Goal: Task Accomplishment & Management: Use online tool/utility

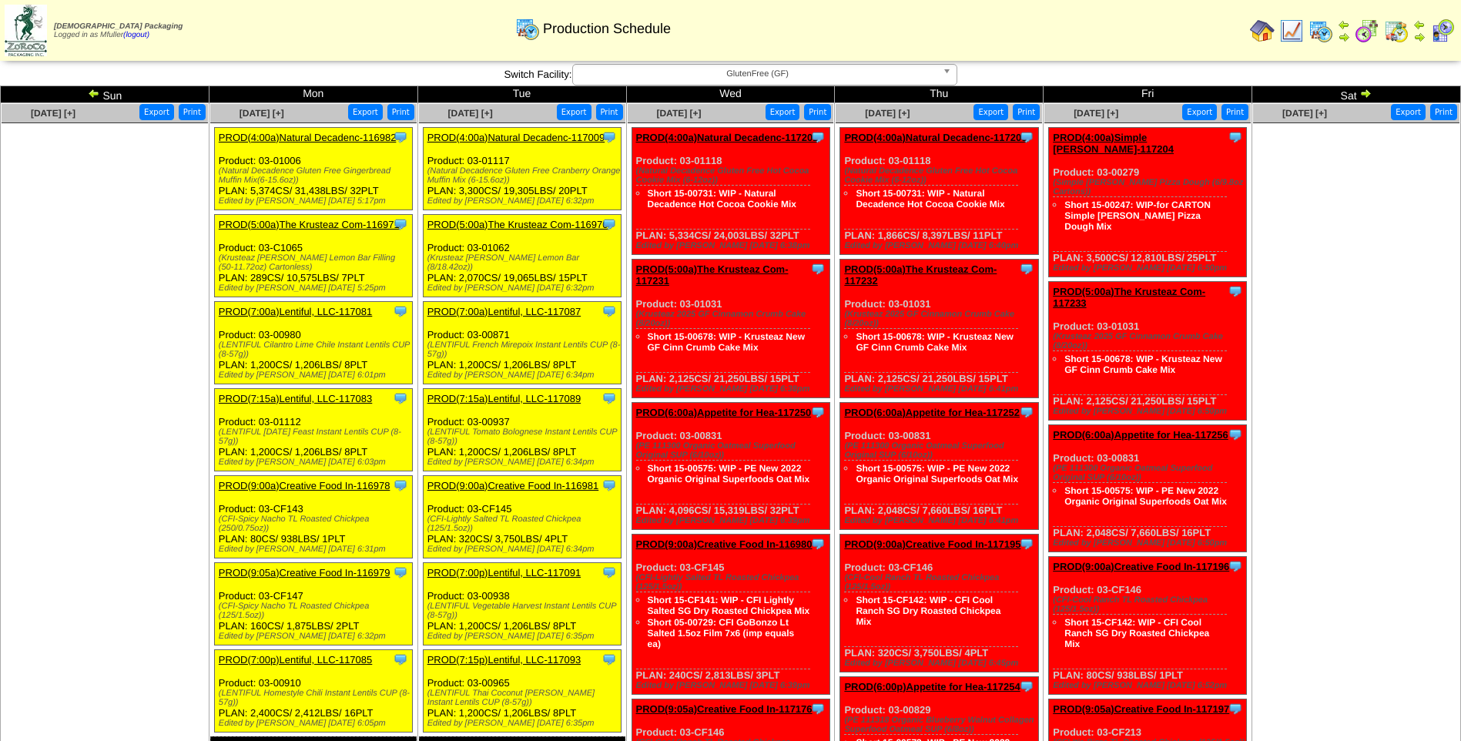
click at [531, 221] on link "PROD(5:00a)The Krusteaz Com-116970" at bounding box center [518, 225] width 181 height 12
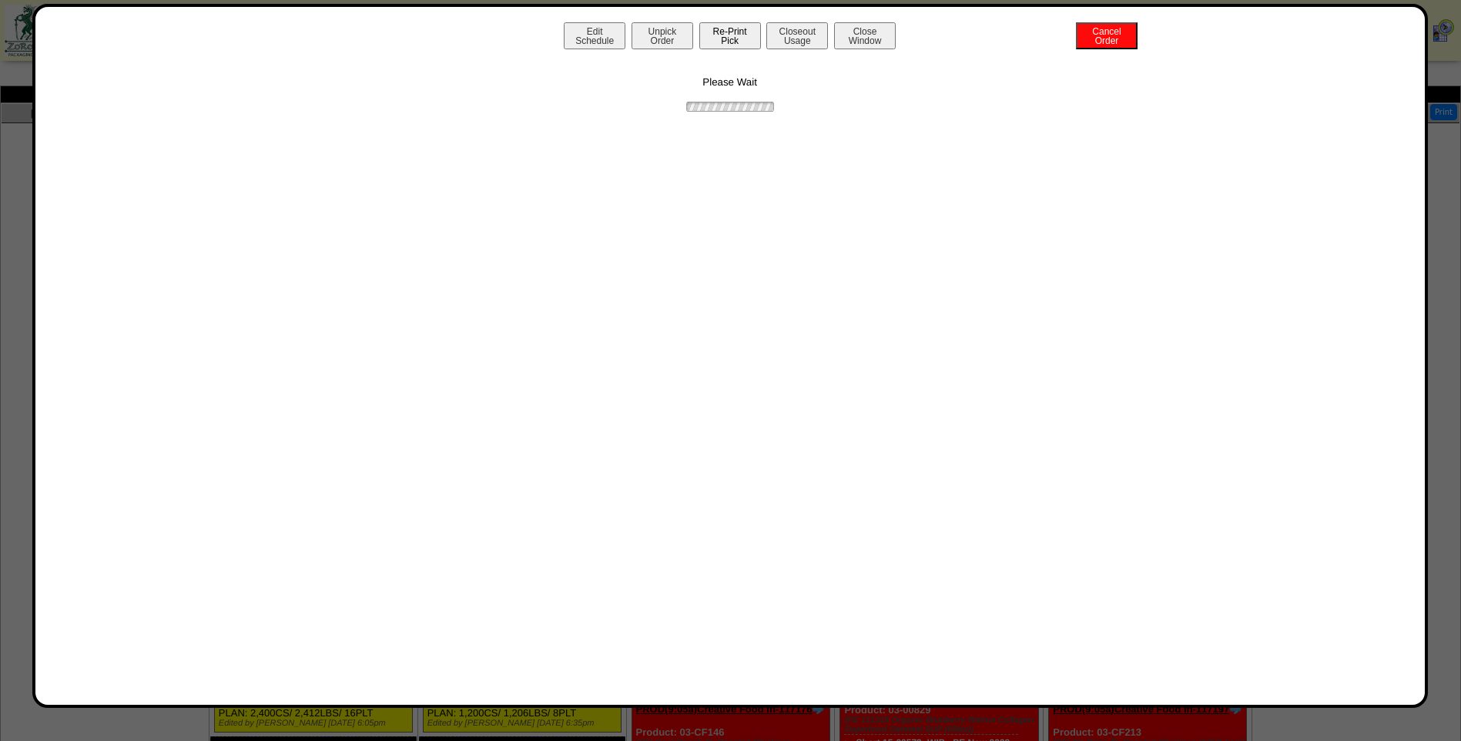
click at [731, 39] on button "Re-Print Pick" at bounding box center [731, 35] width 62 height 27
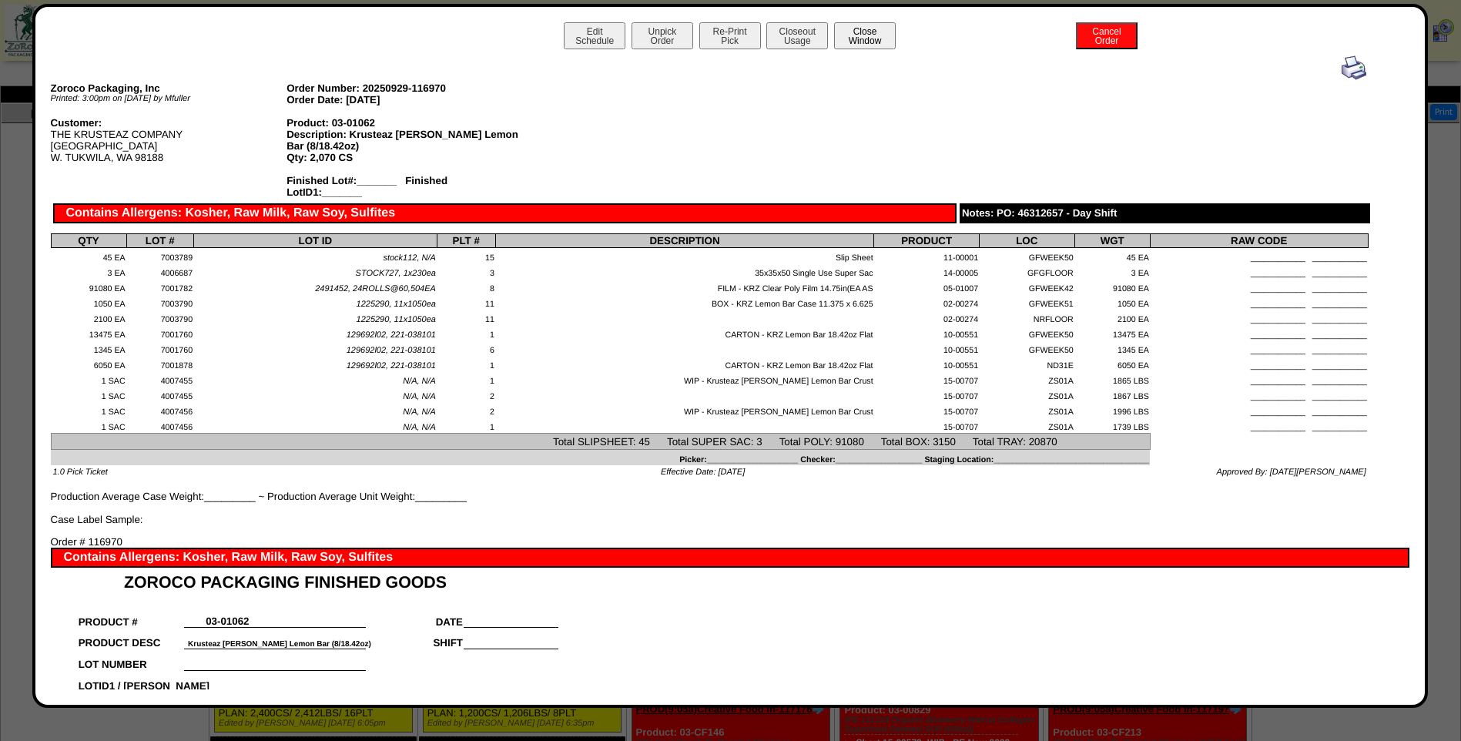
click at [871, 39] on button "Close Window" at bounding box center [865, 35] width 62 height 27
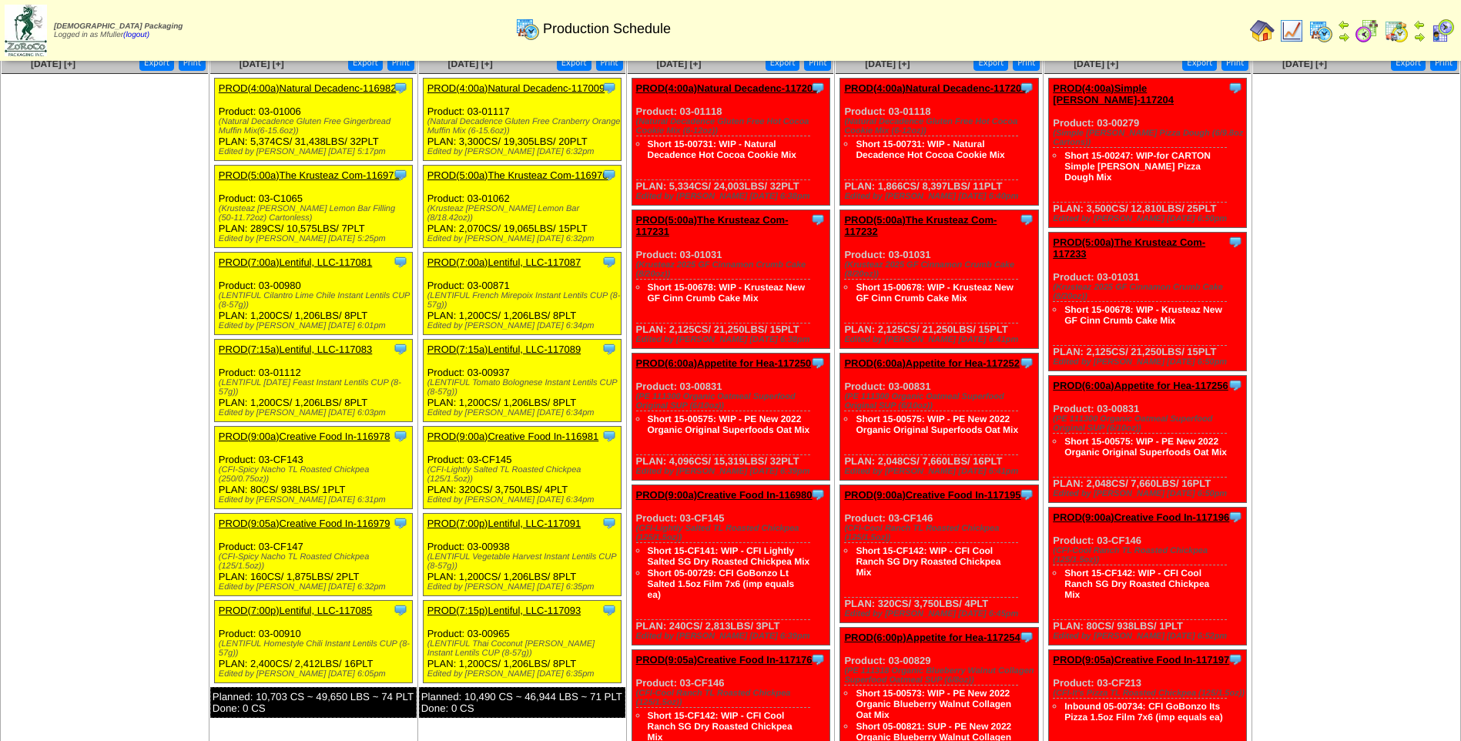
scroll to position [77, 0]
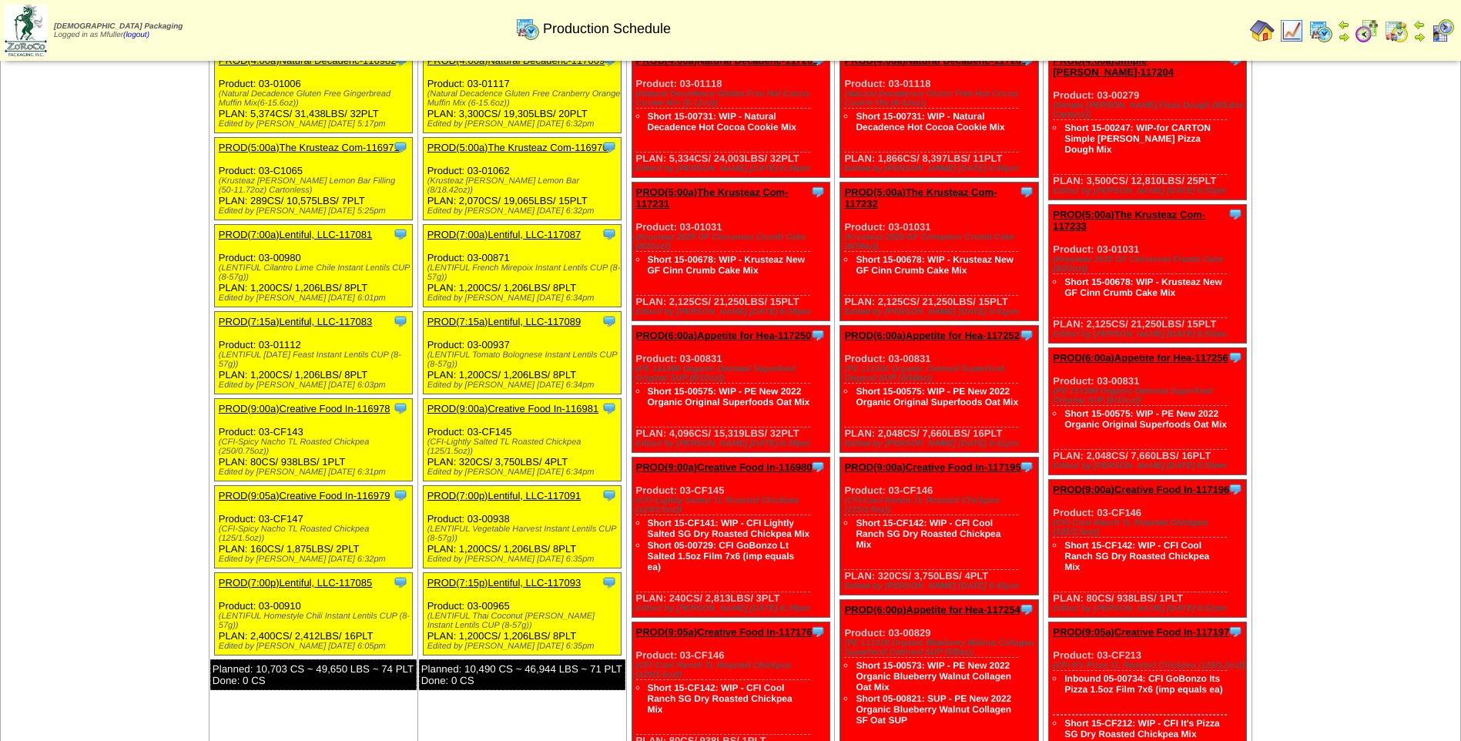
click at [528, 145] on link "PROD(5:00a)The Krusteaz Com-116970" at bounding box center [518, 148] width 181 height 12
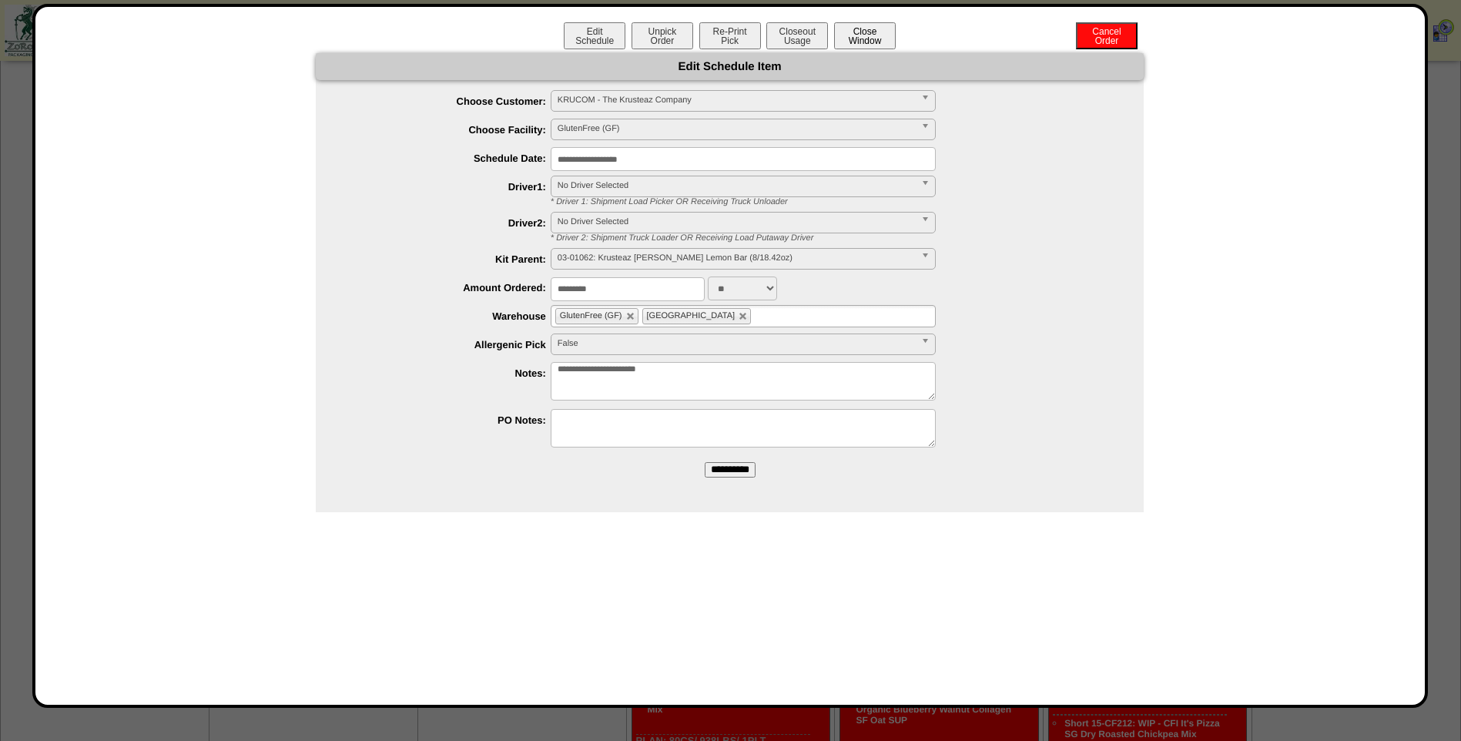
click at [869, 37] on button "Close Window" at bounding box center [865, 35] width 62 height 27
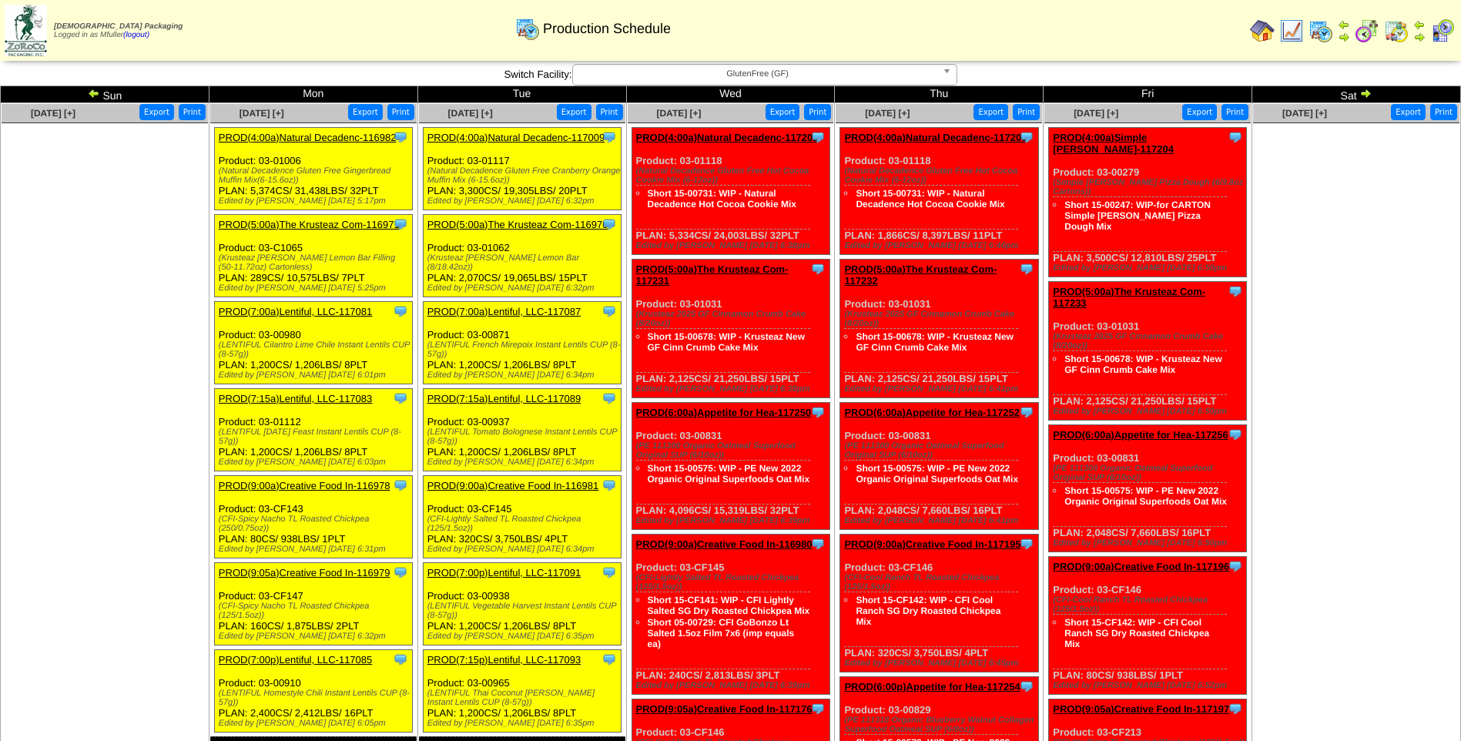
click at [522, 224] on link "PROD(5:00a)The Krusteaz Com-116970" at bounding box center [518, 225] width 181 height 12
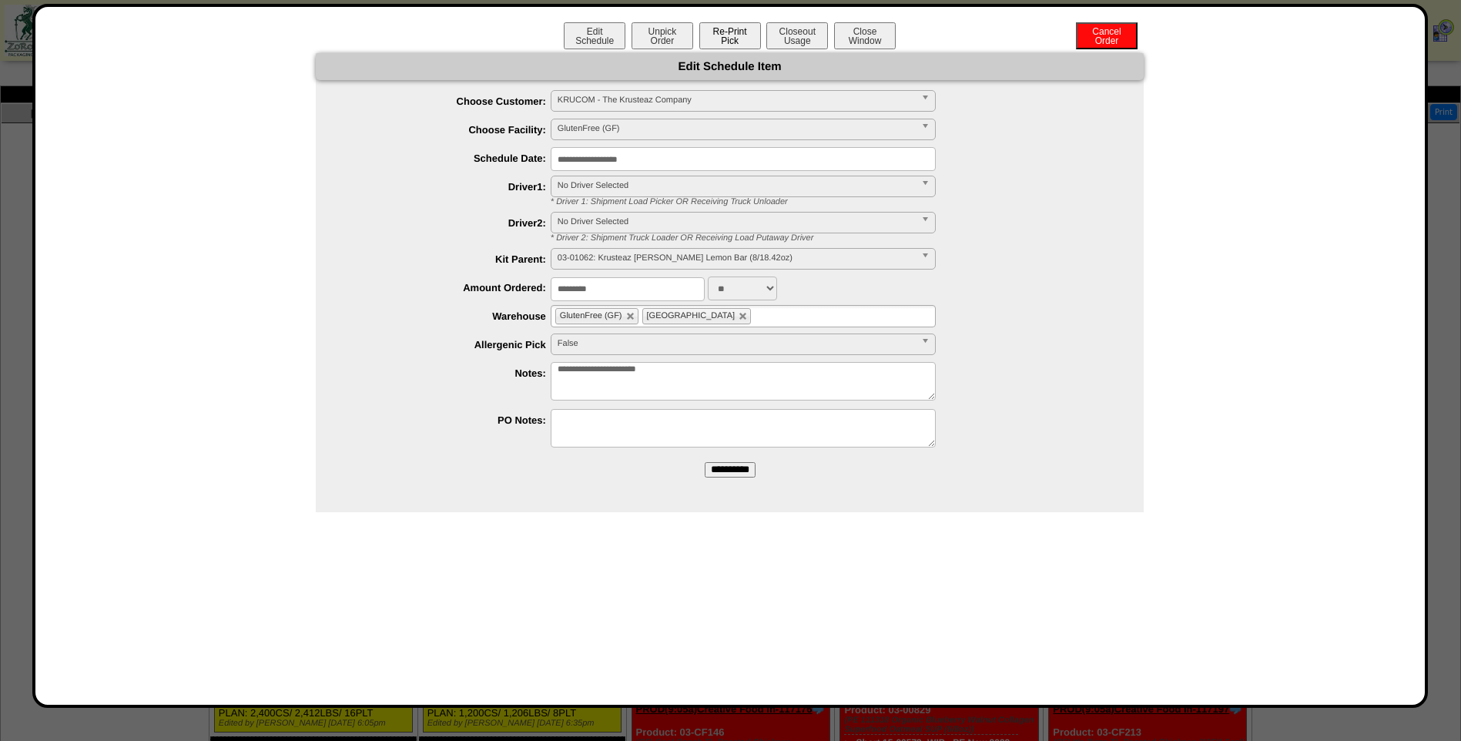
click at [741, 34] on button "Re-Print Pick" at bounding box center [731, 35] width 62 height 27
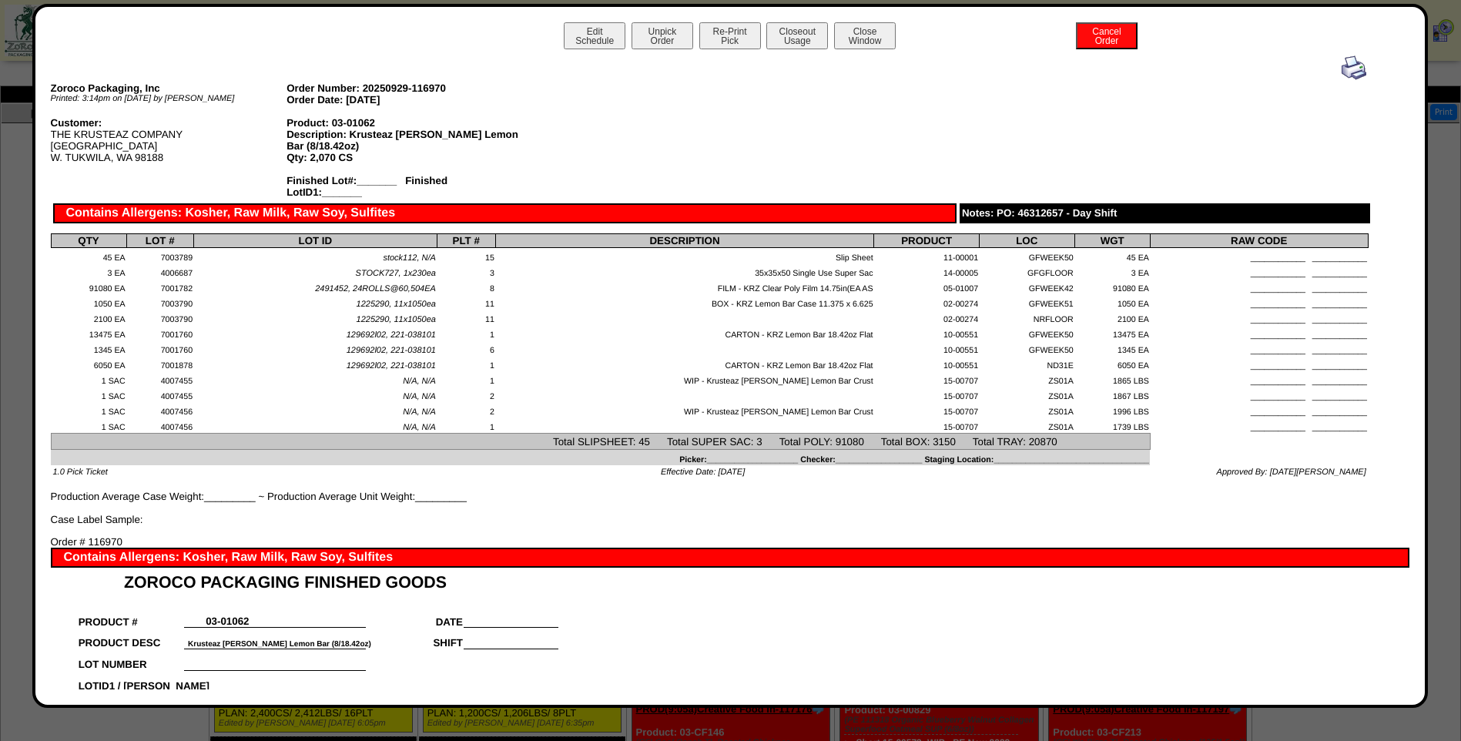
click at [1342, 65] on img at bounding box center [1354, 67] width 25 height 25
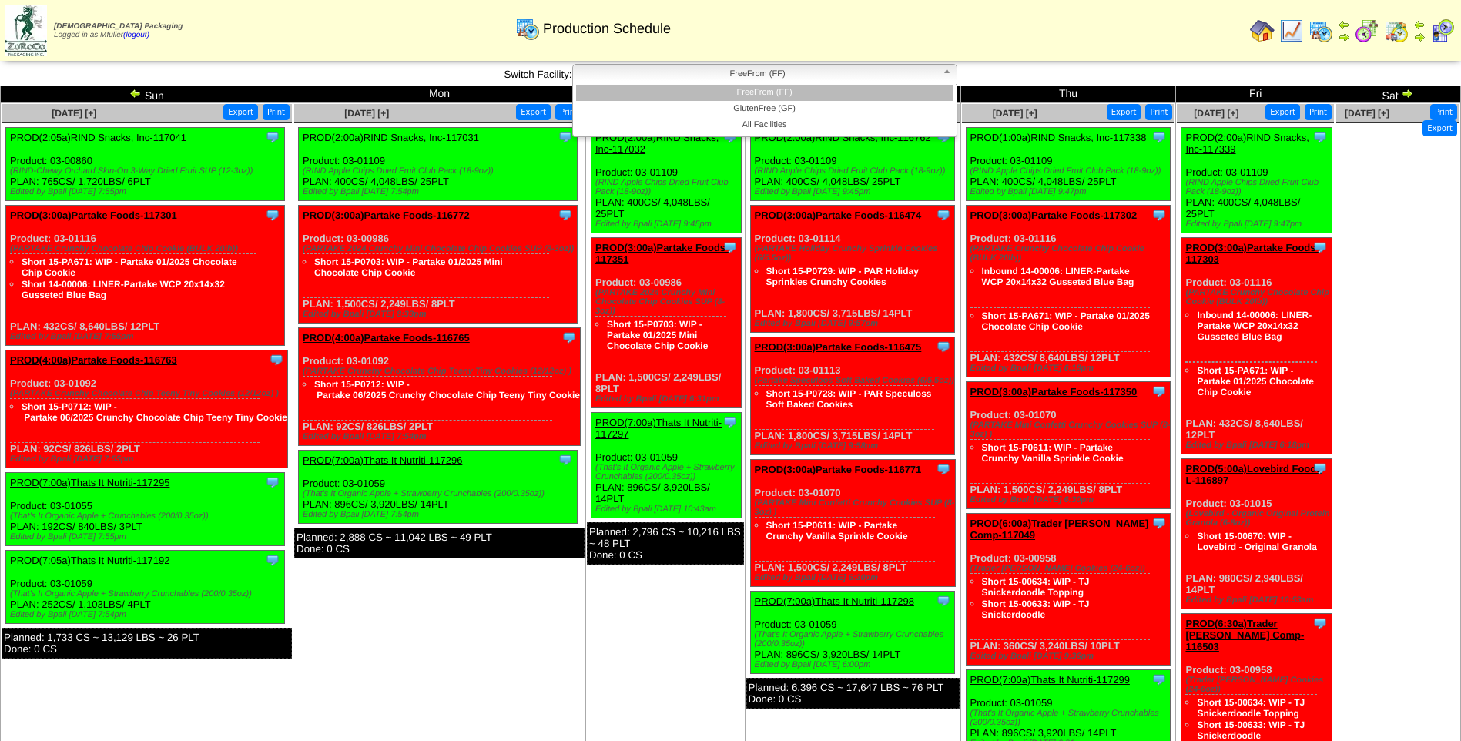
click at [704, 76] on span "FreeFrom (FF)" at bounding box center [757, 74] width 357 height 18
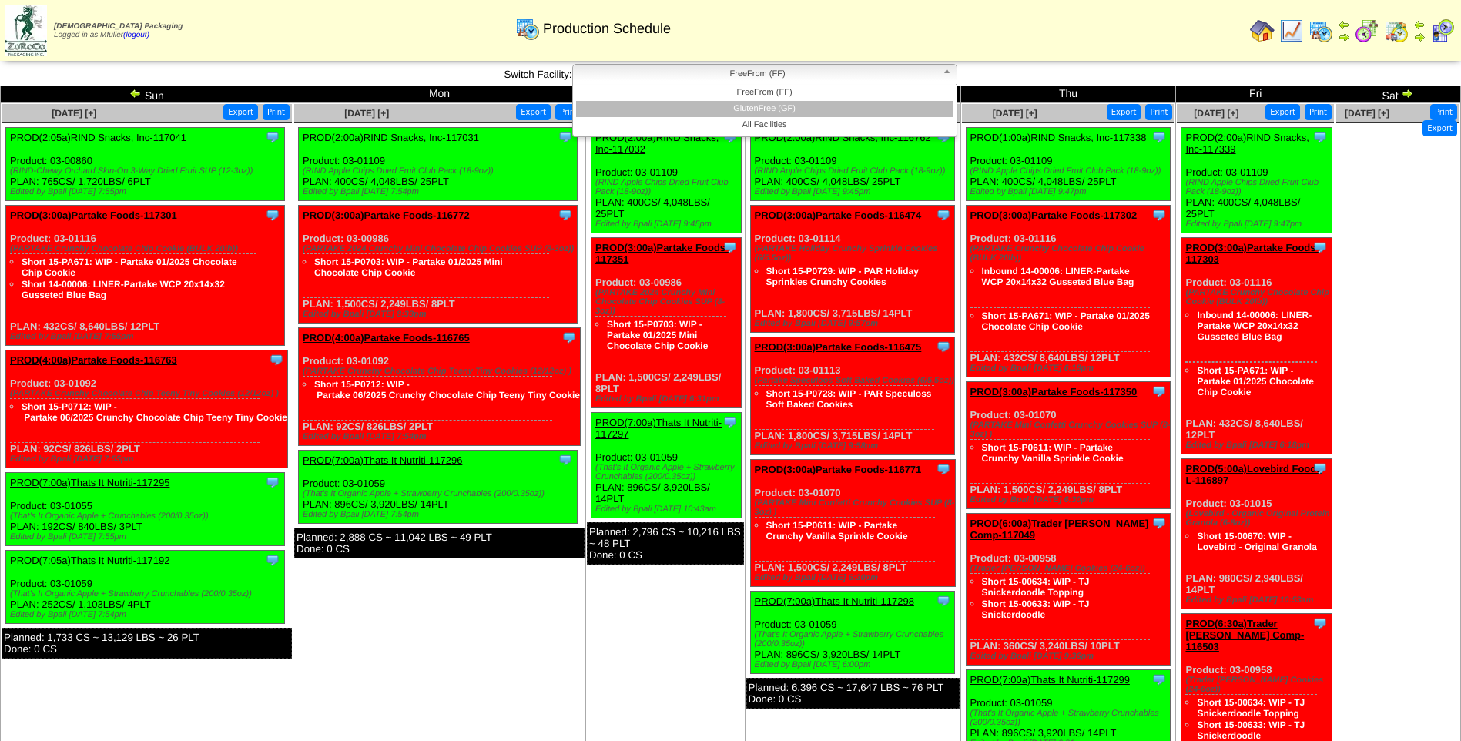
click at [716, 108] on li "GlutenFree (GF)" at bounding box center [765, 109] width 378 height 16
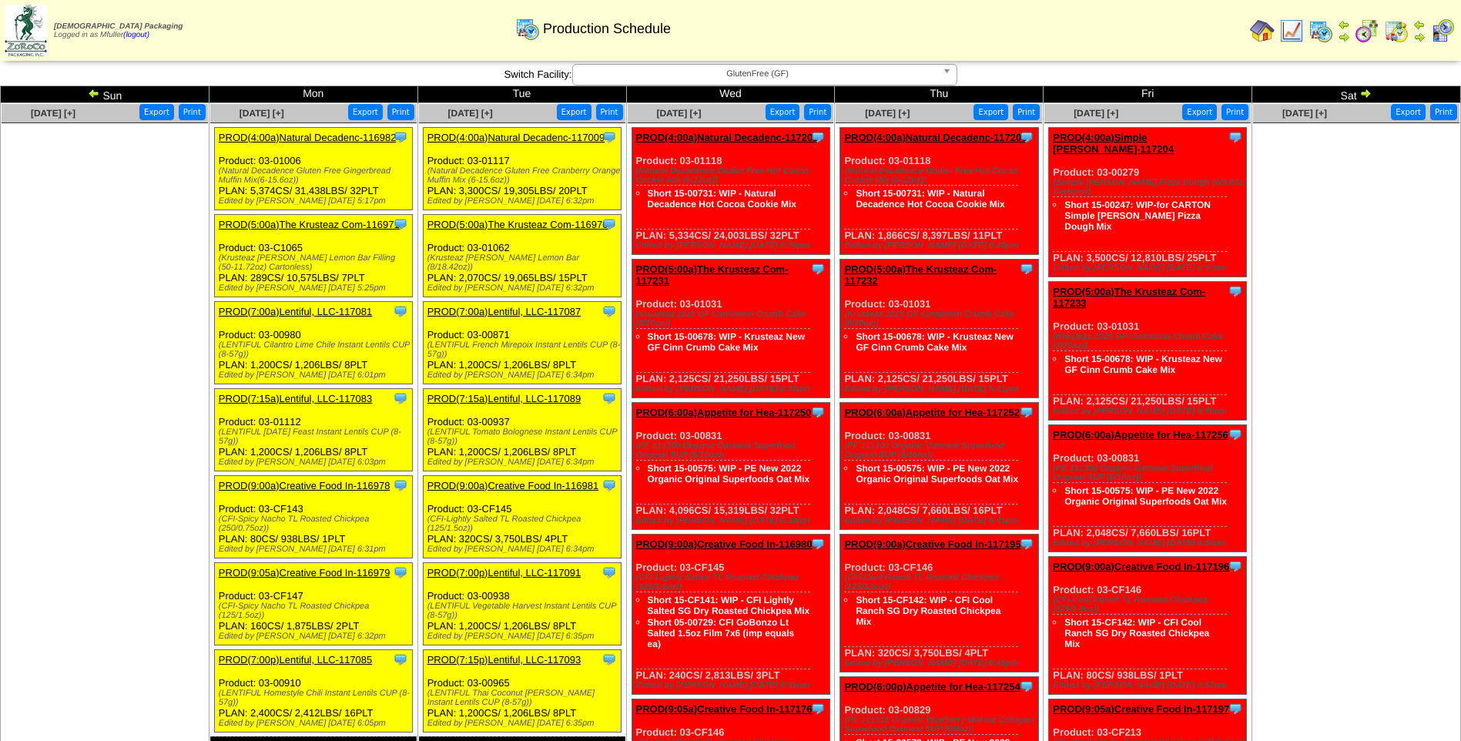
click at [515, 225] on link "PROD(5:00a)The Krusteaz Com-116970" at bounding box center [518, 225] width 181 height 12
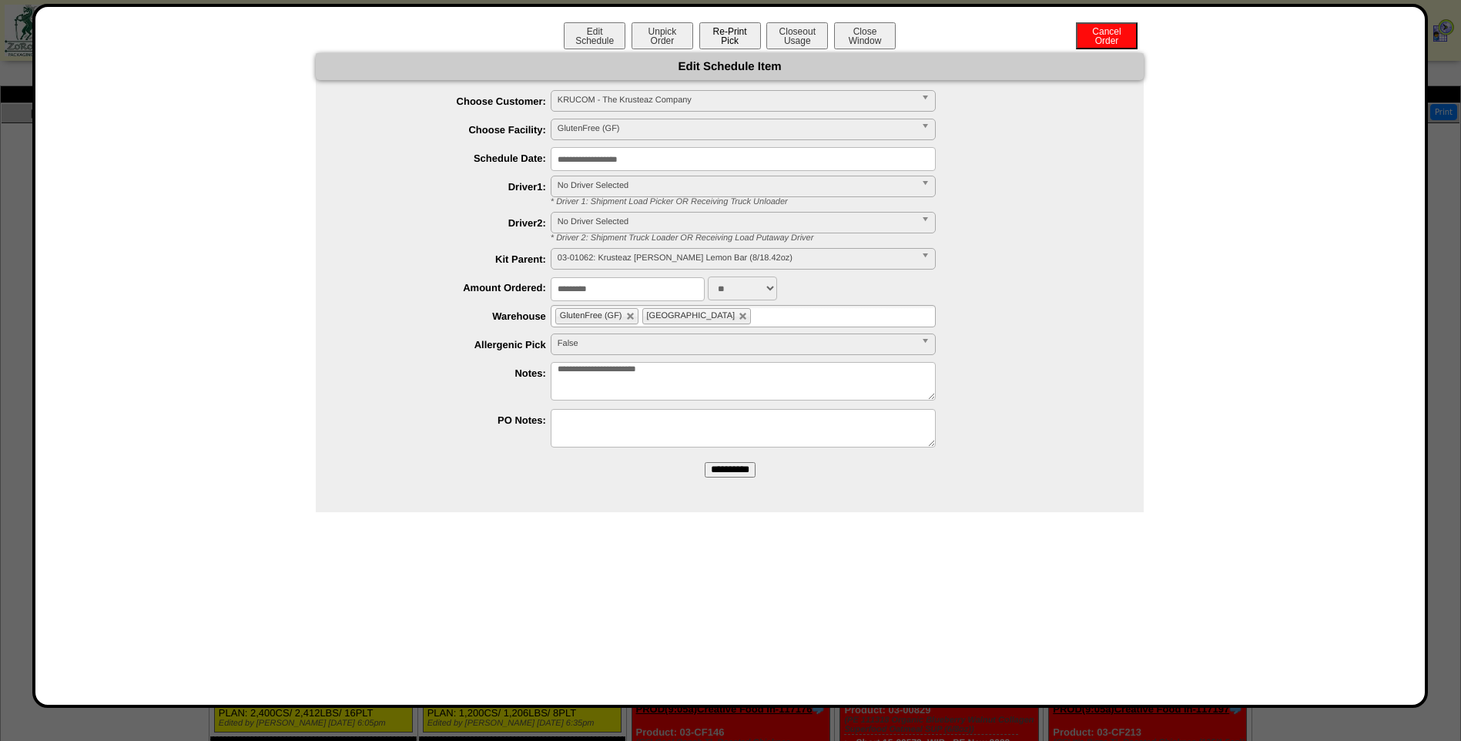
click at [745, 41] on button "Re-Print Pick" at bounding box center [731, 35] width 62 height 27
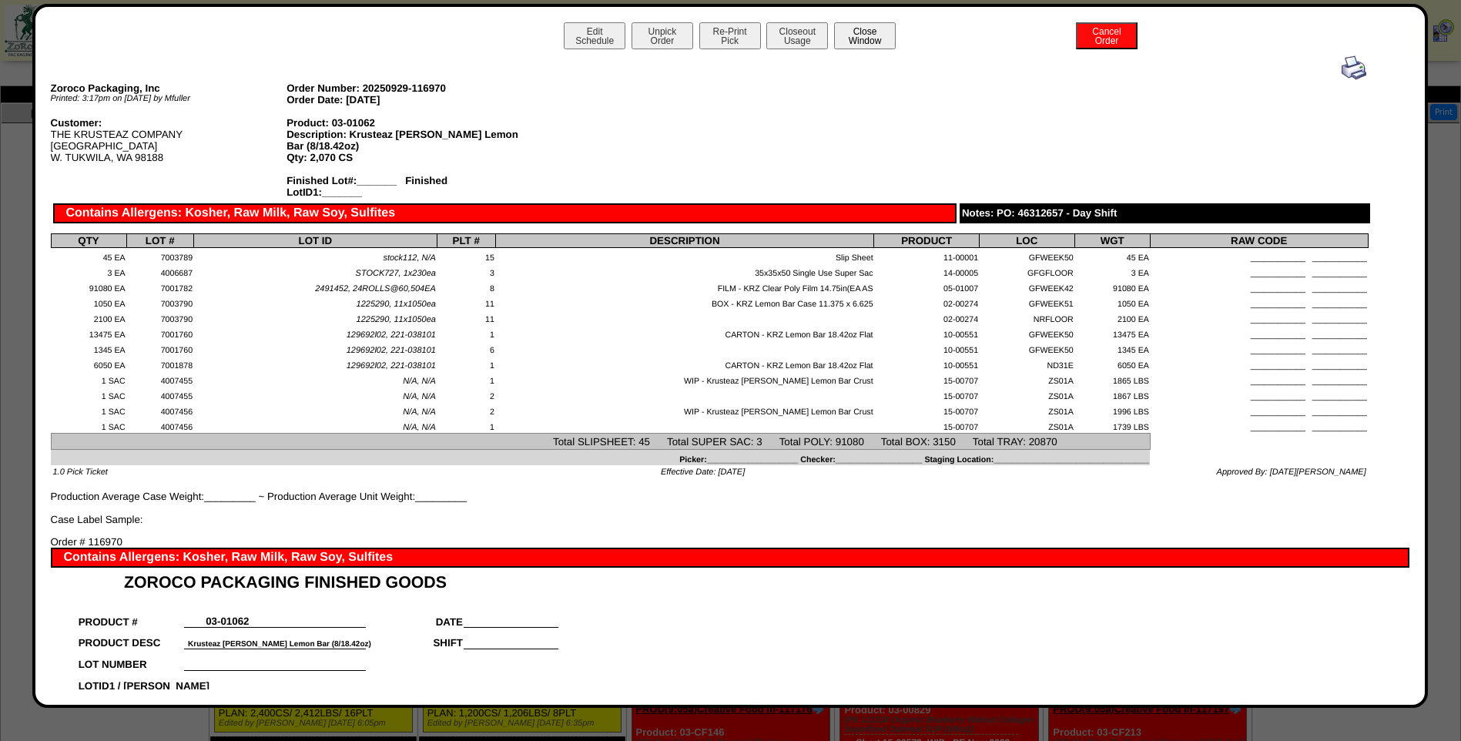
click at [875, 39] on button "Close Window" at bounding box center [865, 35] width 62 height 27
